Goal: Transaction & Acquisition: Purchase product/service

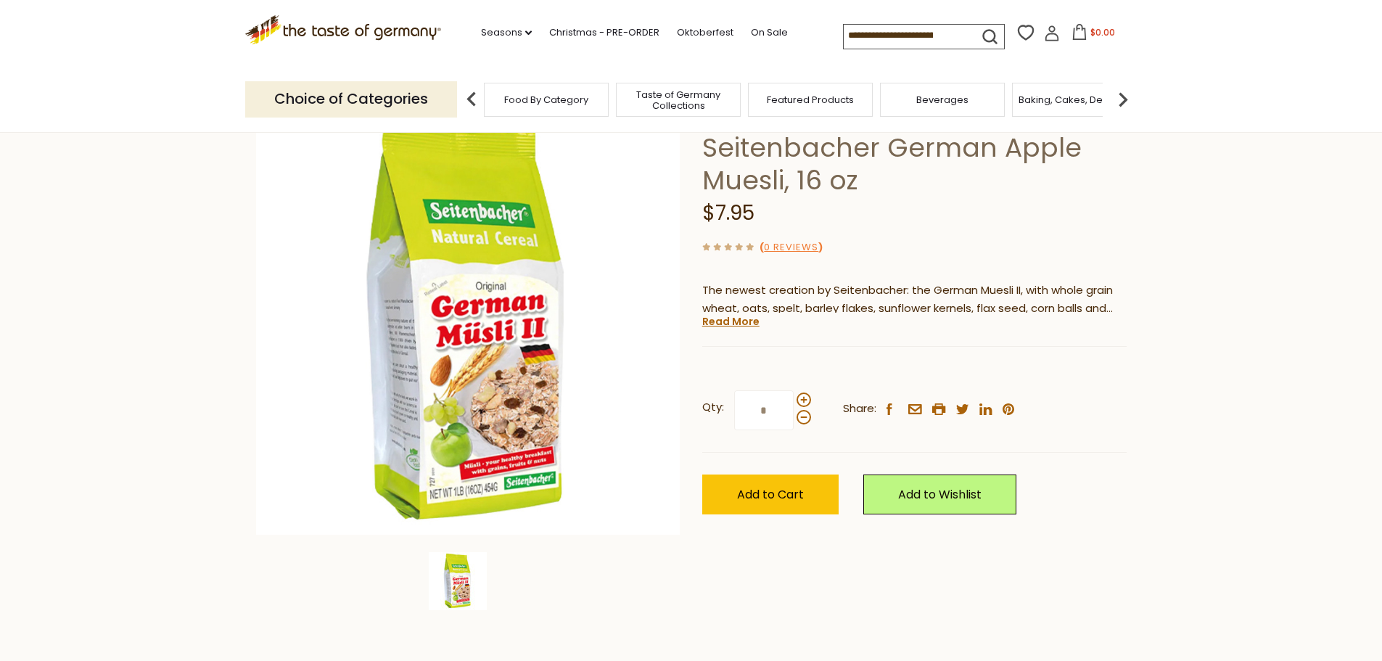
scroll to position [103, 0]
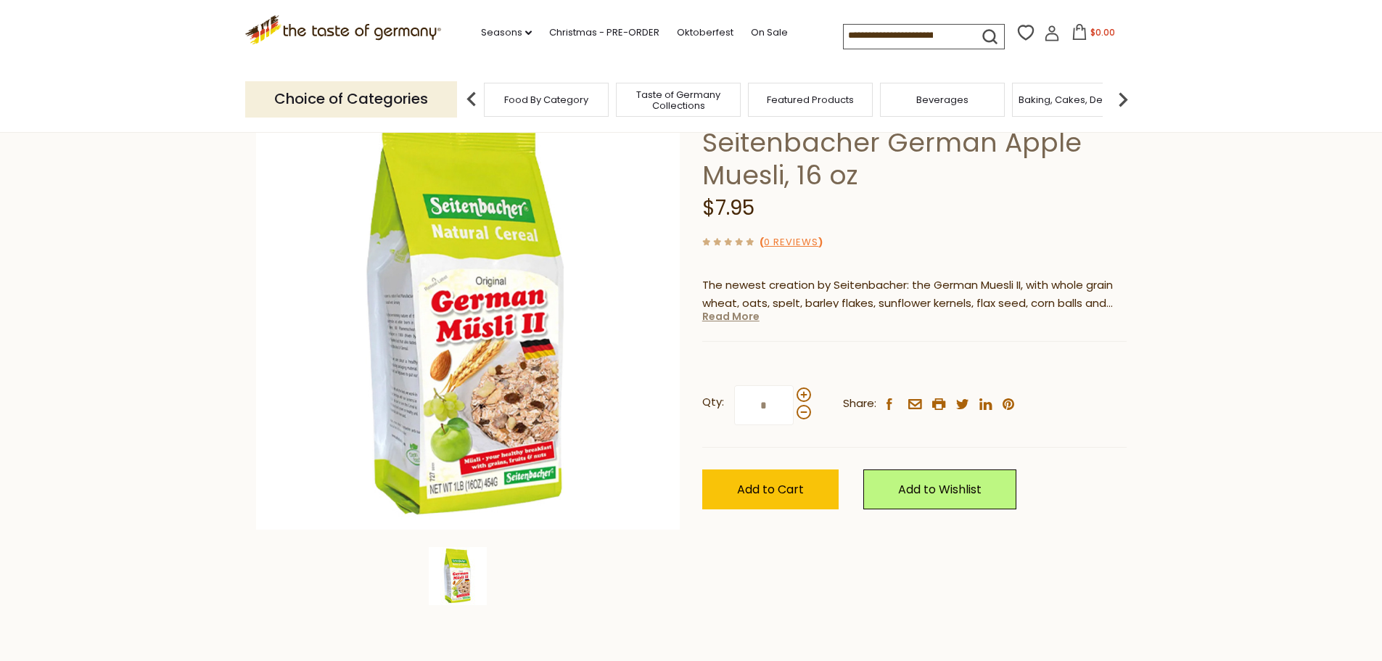
click at [742, 318] on link "Read More" at bounding box center [730, 316] width 57 height 15
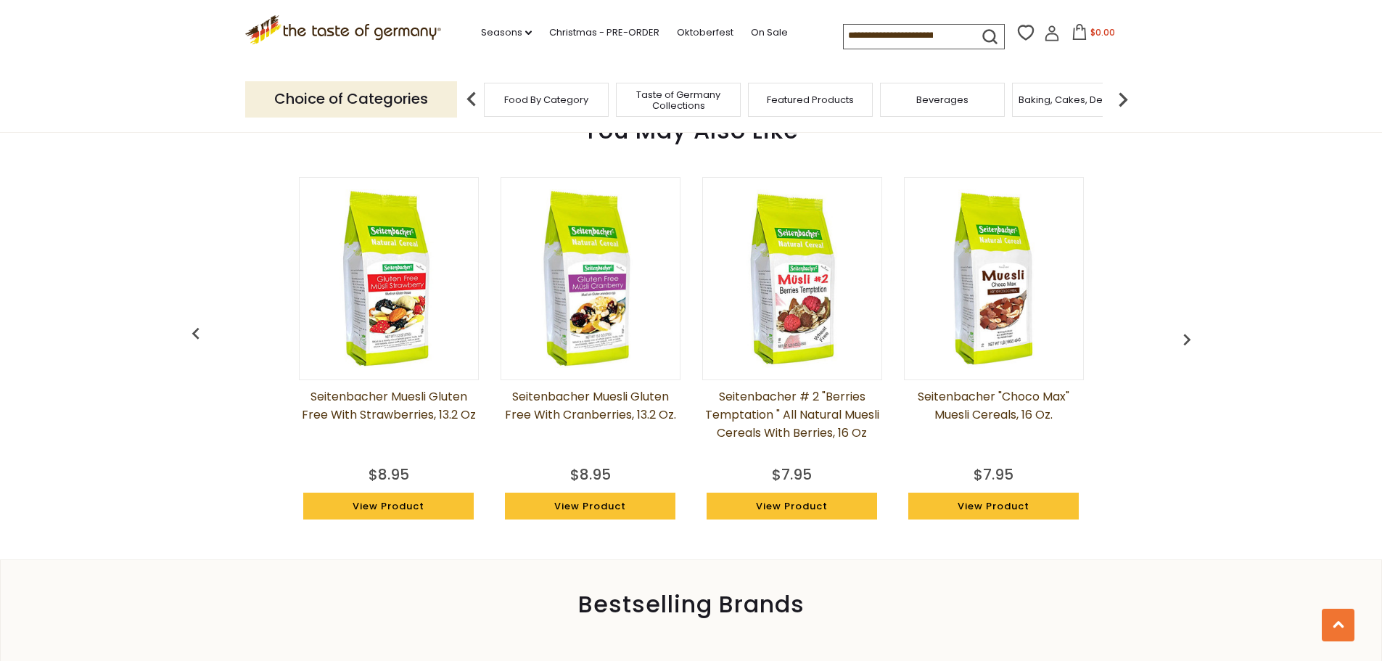
scroll to position [1093, 0]
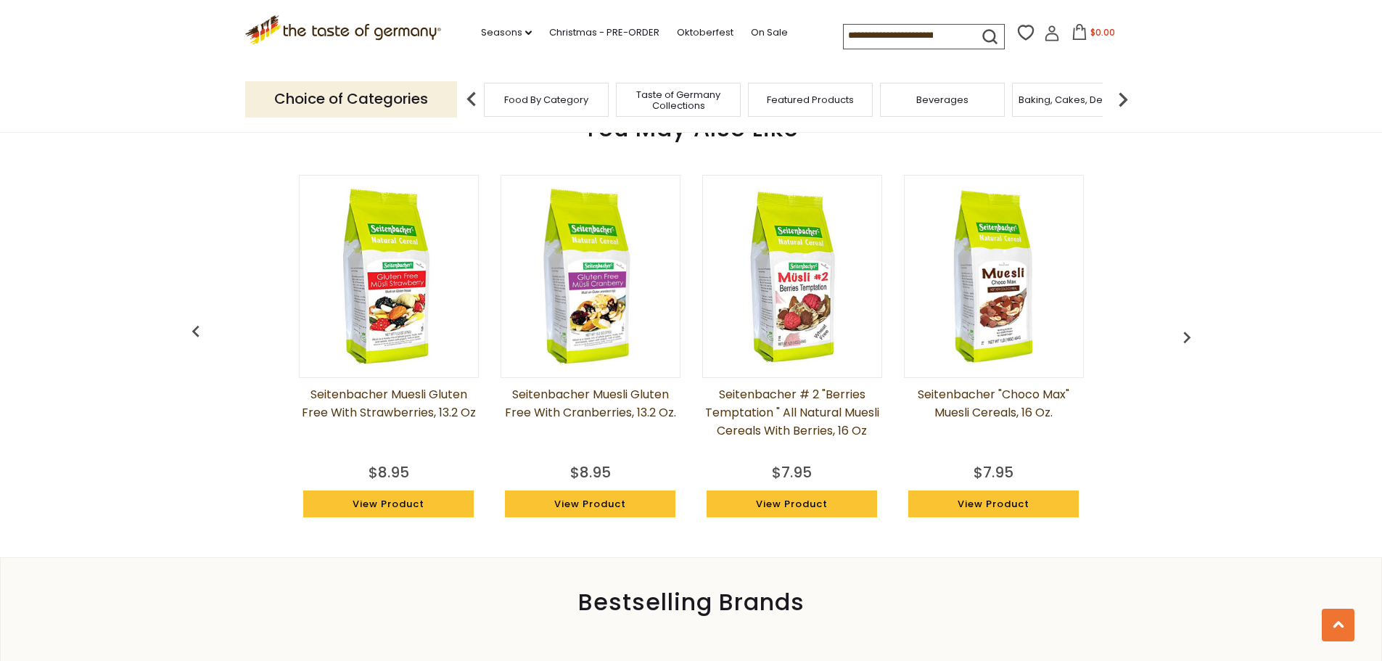
click at [796, 306] on img at bounding box center [792, 276] width 178 height 178
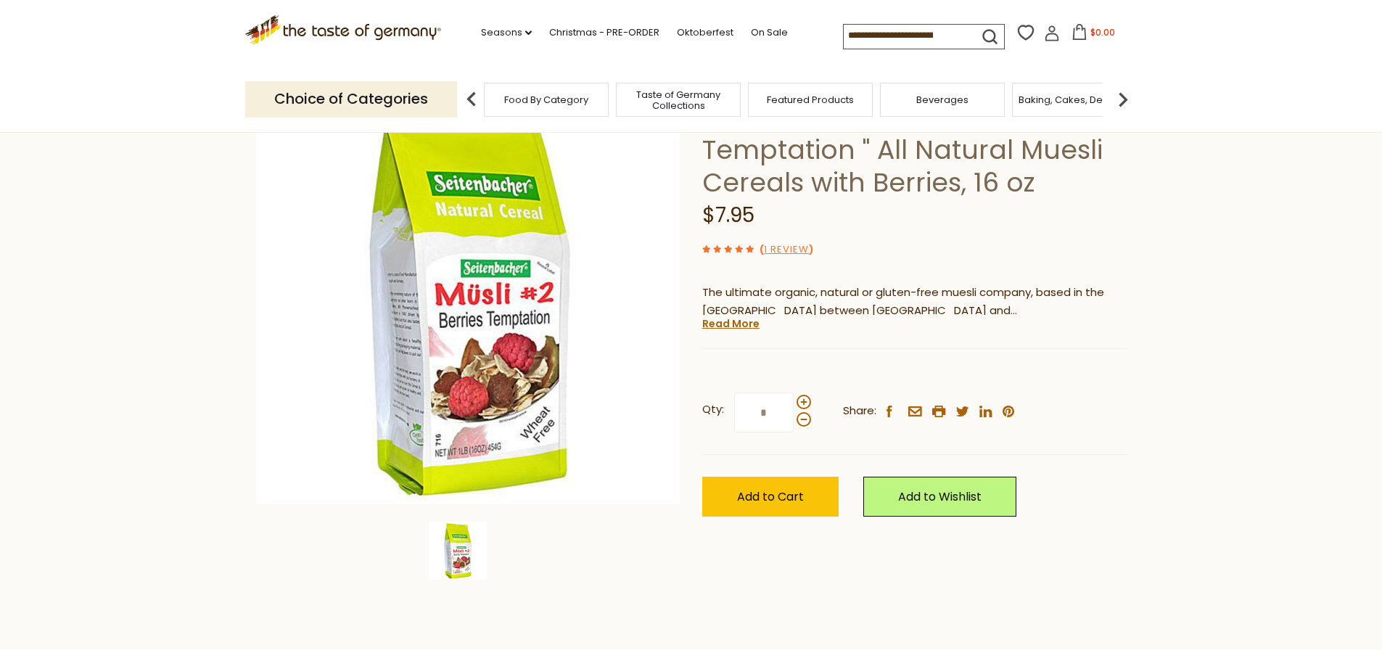
scroll to position [139, 0]
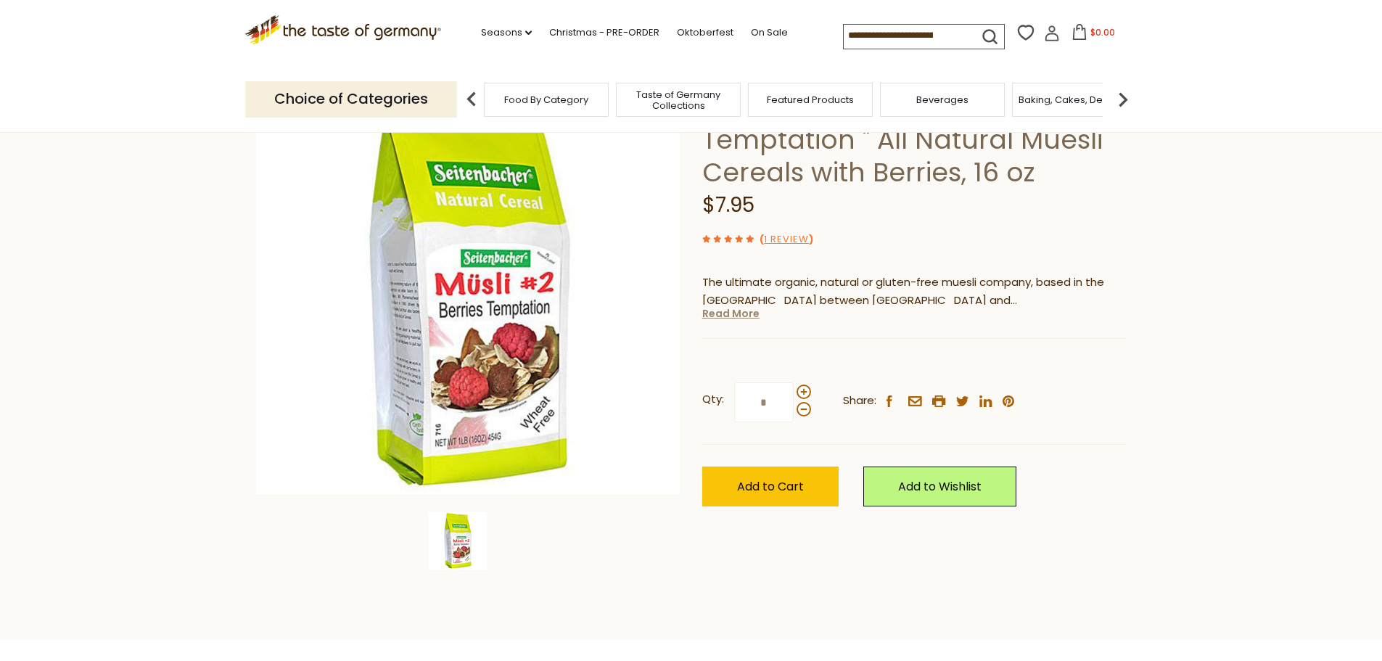
click at [740, 314] on link "Read More" at bounding box center [730, 313] width 57 height 15
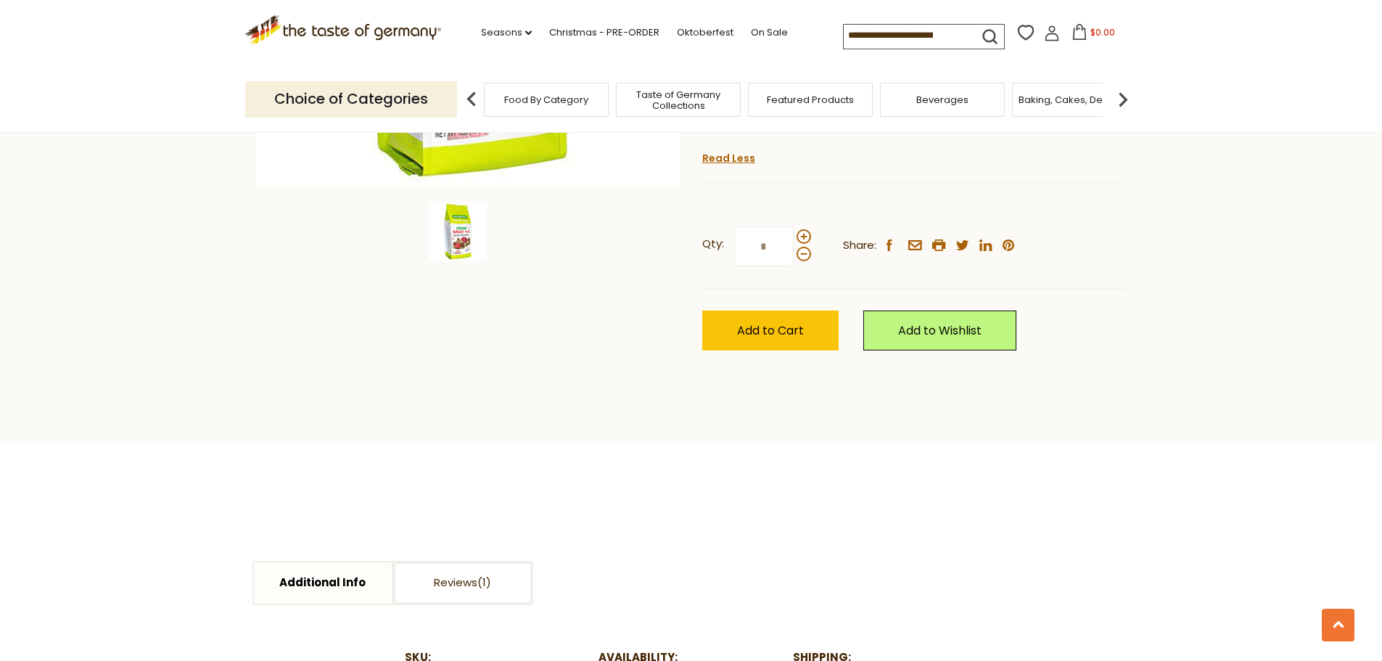
scroll to position [0, 0]
